Goal: Transaction & Acquisition: Download file/media

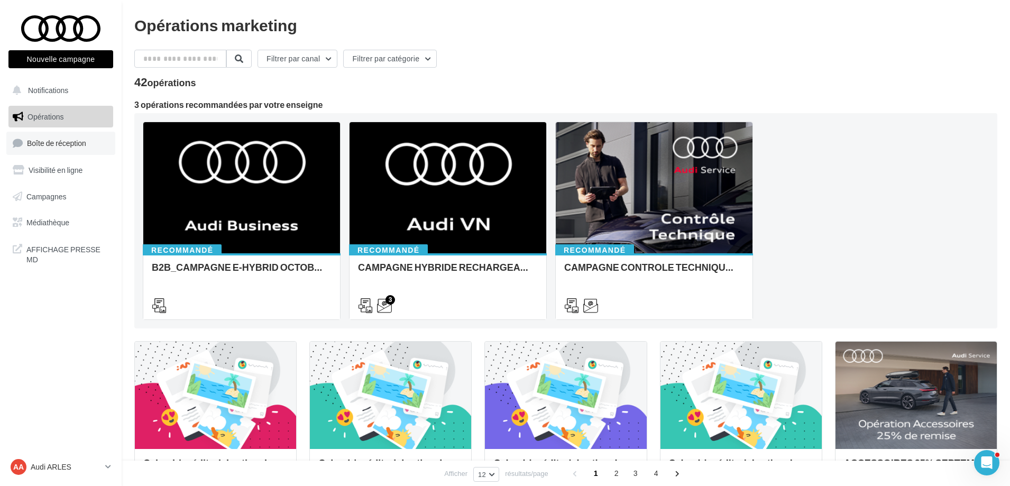
click at [66, 141] on span "Boîte de réception" at bounding box center [56, 143] width 59 height 9
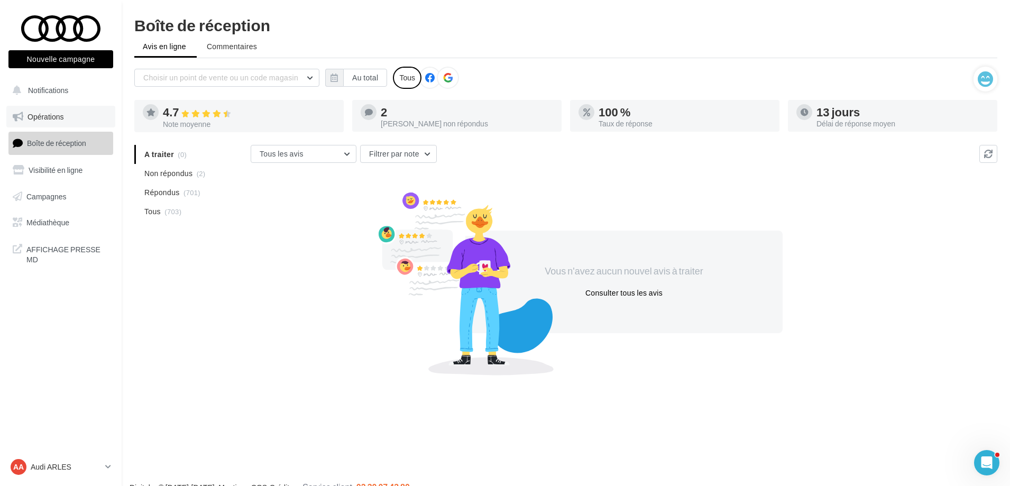
click at [63, 114] on span "Opérations" at bounding box center [46, 116] width 36 height 9
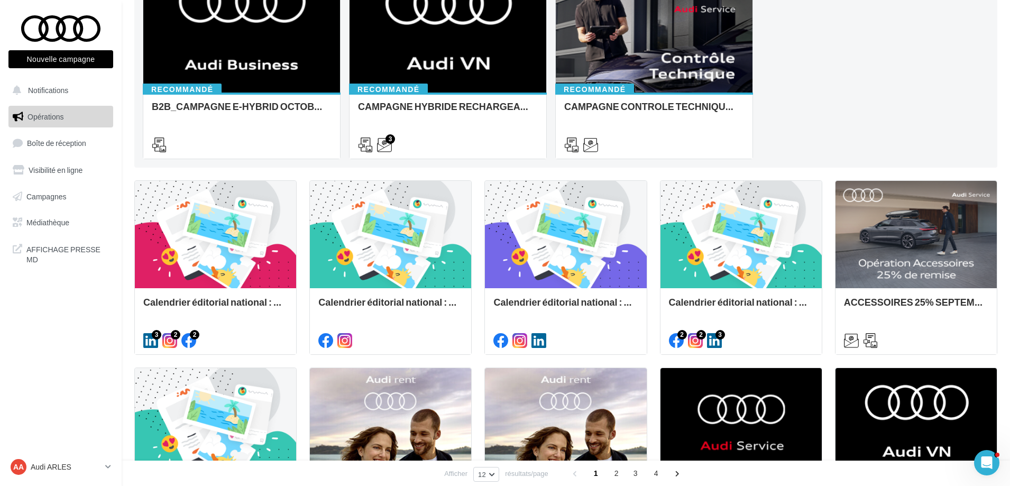
scroll to position [16, 0]
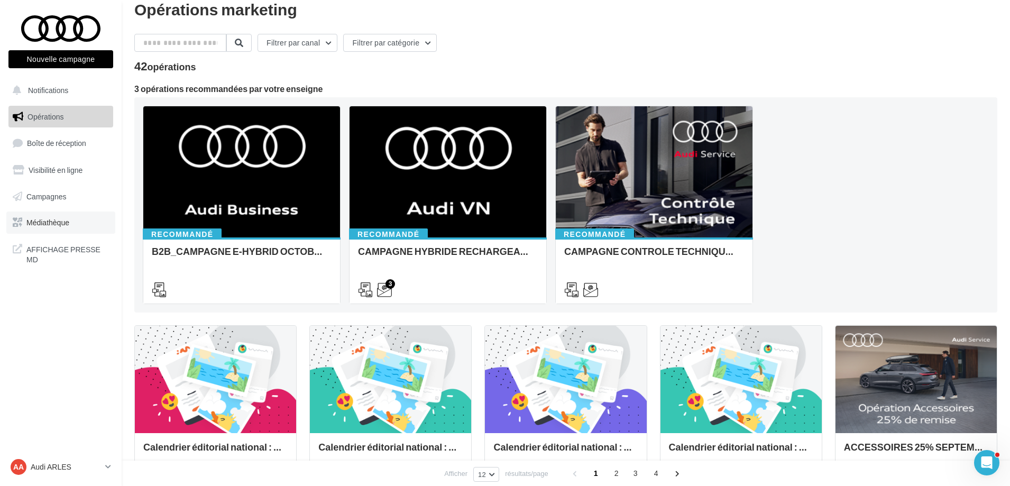
click at [39, 221] on span "Médiathèque" at bounding box center [47, 222] width 43 height 9
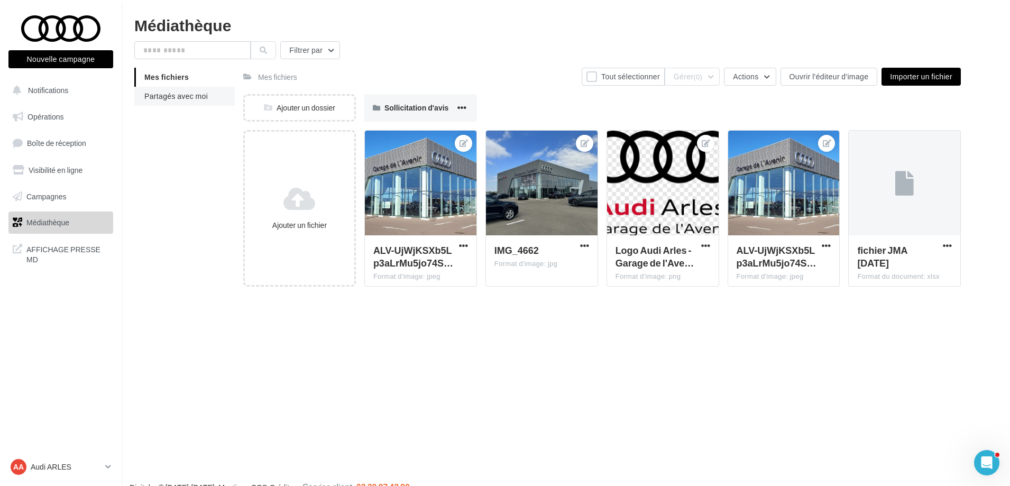
click at [168, 104] on li "Partagés avec moi" at bounding box center [184, 96] width 100 height 19
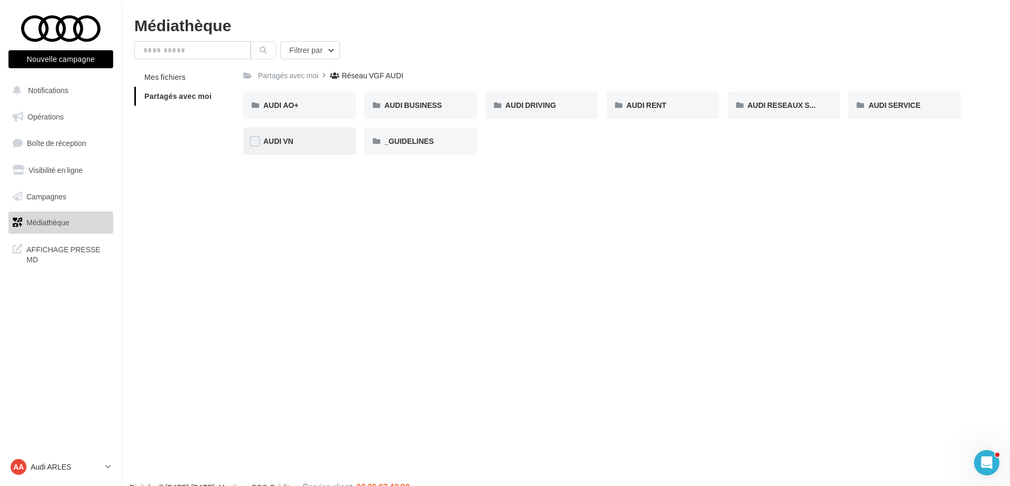
click at [286, 146] on div "AUDI VN" at bounding box center [299, 141] width 72 height 11
click at [398, 81] on div "Réseau VGF AUDI" at bounding box center [374, 75] width 61 height 11
click at [421, 136] on span "_GUIDELINES" at bounding box center [409, 140] width 49 height 9
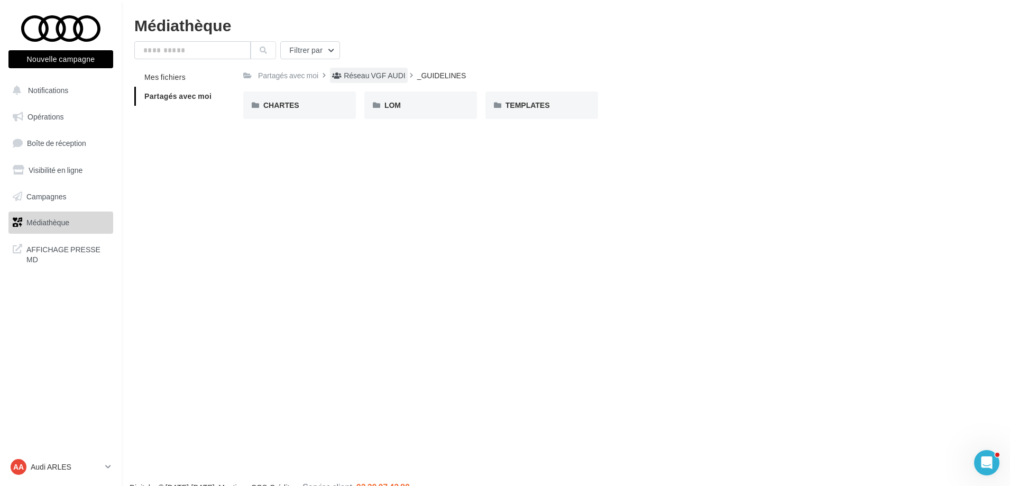
click at [389, 69] on div "Réseau VGF AUDI" at bounding box center [368, 75] width 77 height 15
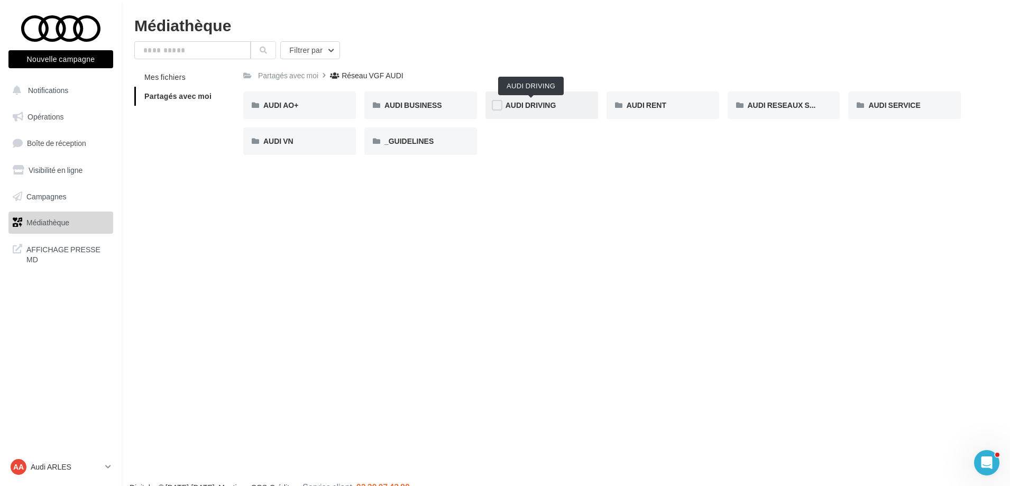
click at [533, 105] on span "AUDI DRIVING" at bounding box center [531, 104] width 51 height 9
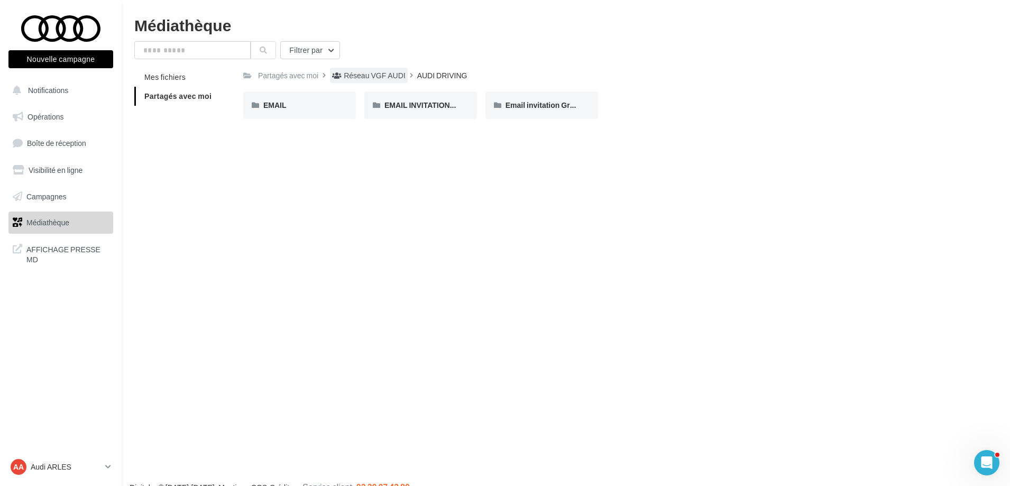
click at [394, 71] on div "Réseau VGF AUDI" at bounding box center [374, 75] width 61 height 11
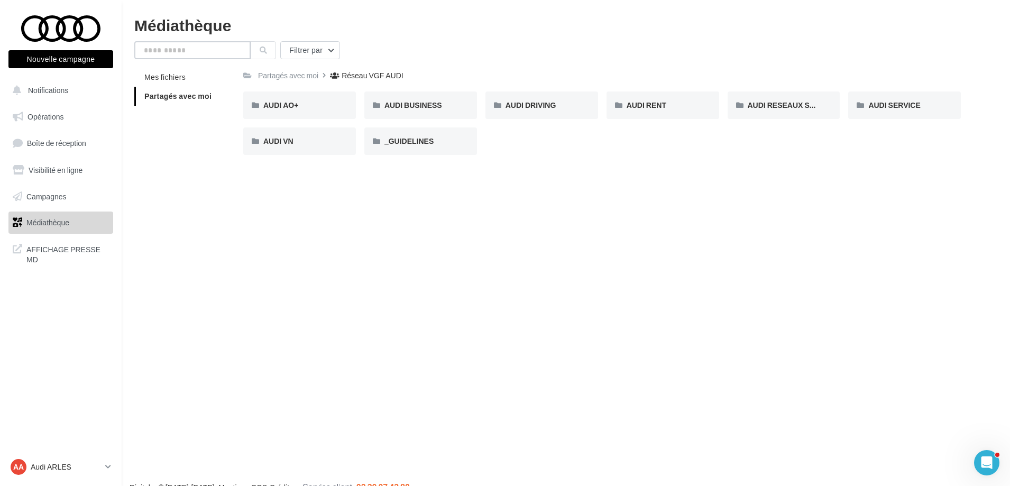
click at [193, 52] on input "text" at bounding box center [192, 50] width 116 height 18
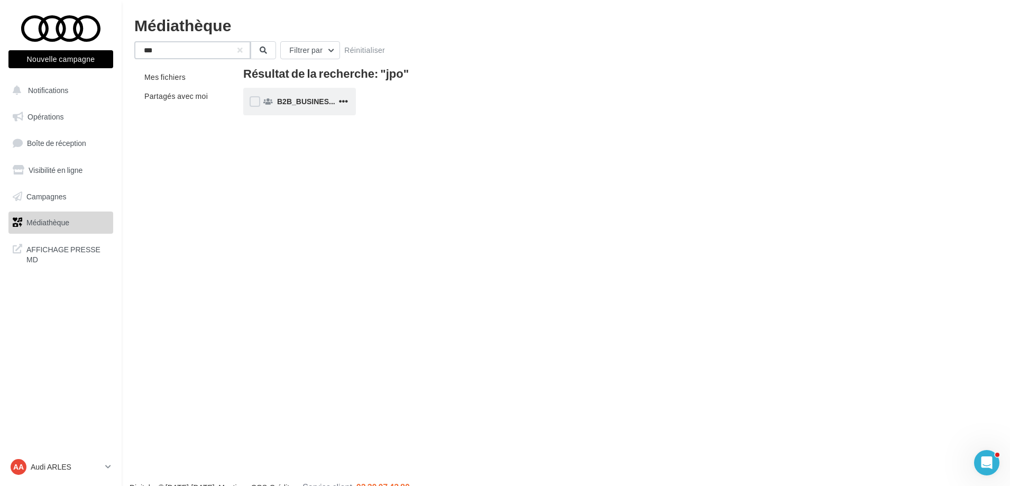
type input "***"
click at [305, 111] on div "B2B_BUSINESS JUIN JPO" at bounding box center [299, 102] width 113 height 28
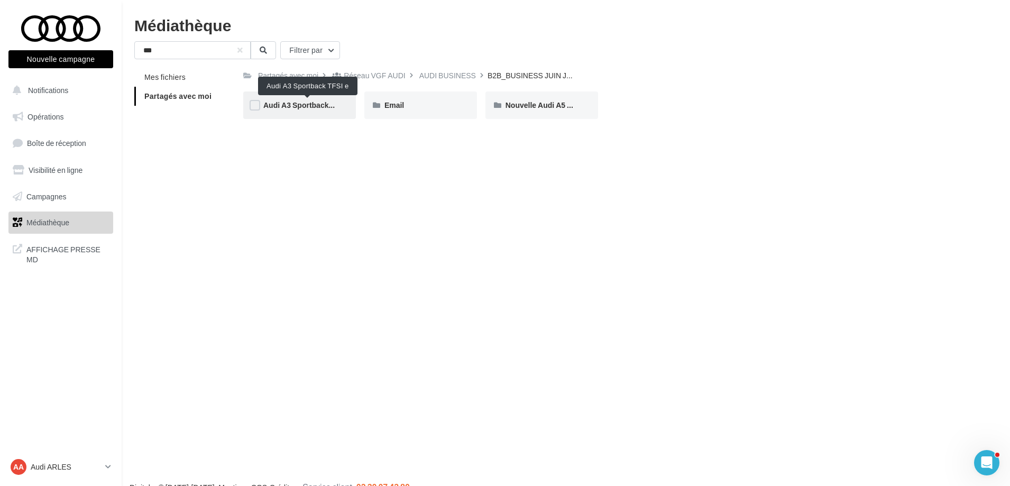
click at [306, 104] on span "Audi A3 Sportback TFSI e" at bounding box center [307, 104] width 89 height 9
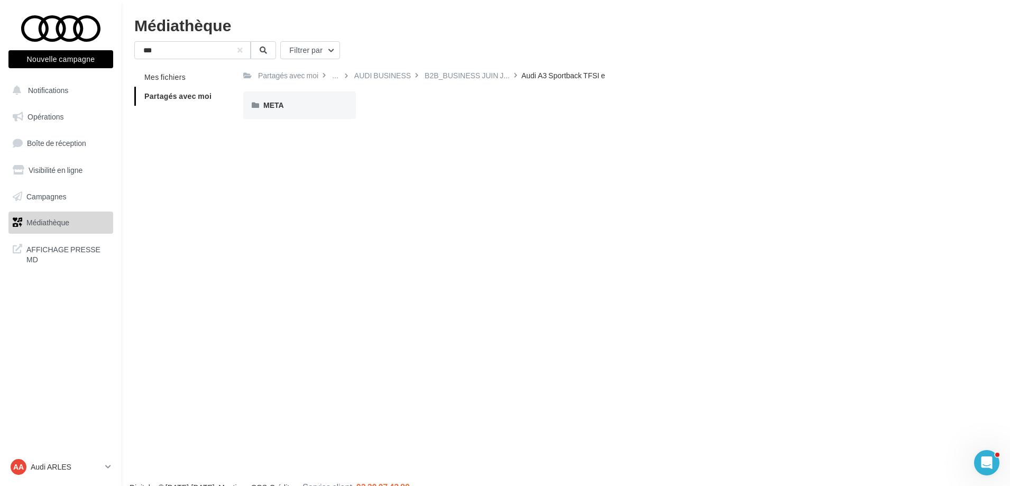
click at [306, 104] on div "META" at bounding box center [299, 105] width 72 height 11
click at [400, 105] on div "VOL" at bounding box center [421, 105] width 72 height 11
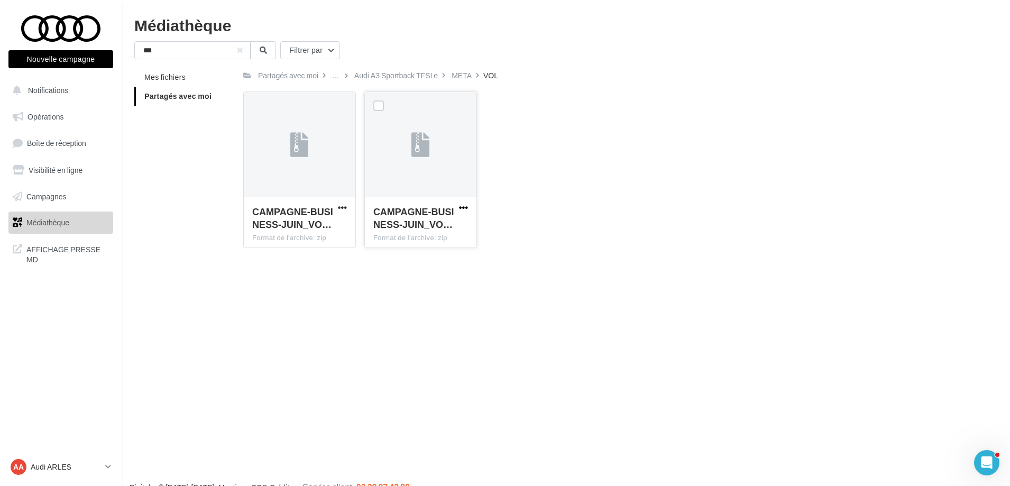
click at [462, 206] on span "button" at bounding box center [463, 207] width 9 height 9
click at [426, 225] on button "Télécharger" at bounding box center [417, 229] width 106 height 28
